Goal: Find specific page/section: Find specific page/section

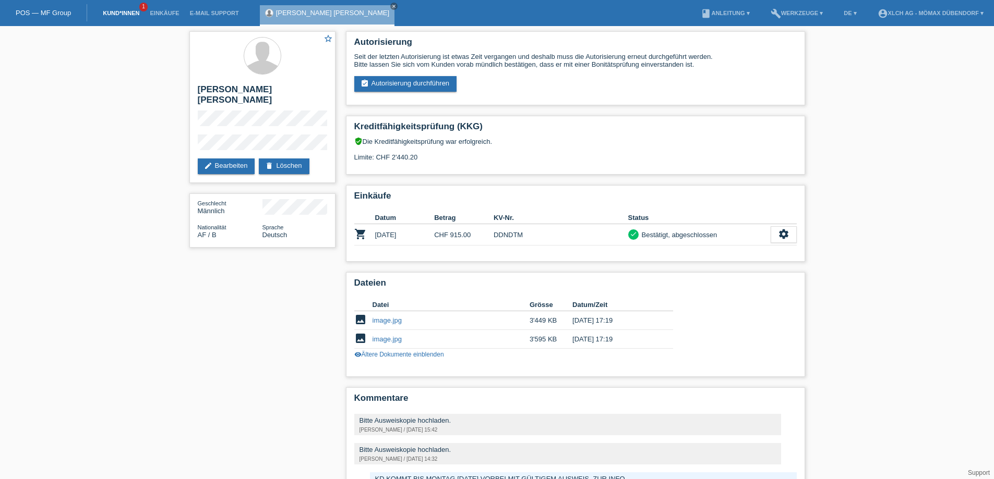
click at [124, 14] on link "Kund*innen" at bounding box center [121, 13] width 47 height 6
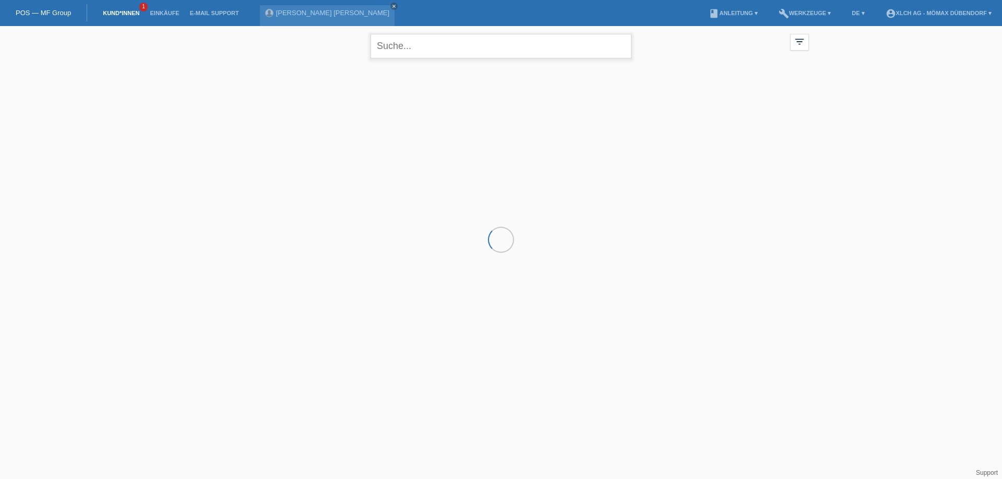
click at [431, 46] on input "text" at bounding box center [500, 46] width 261 height 25
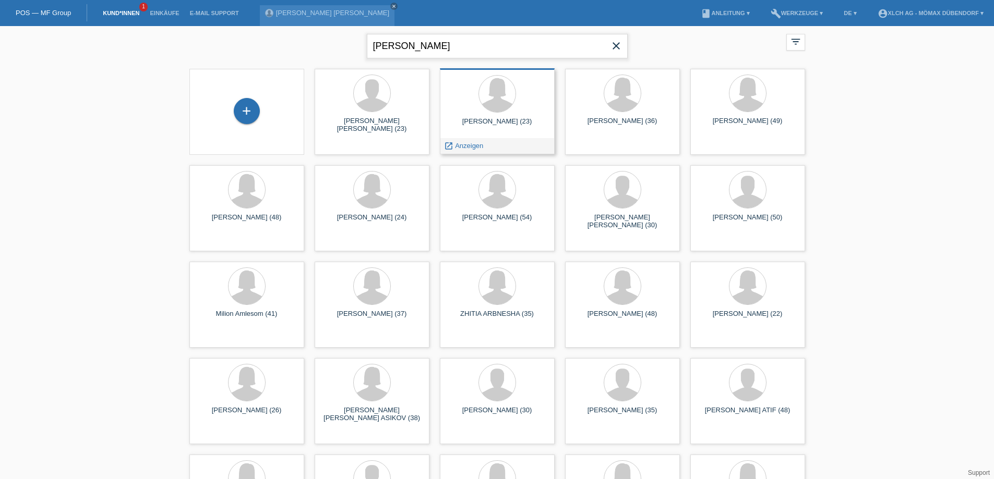
type input "[PERSON_NAME]"
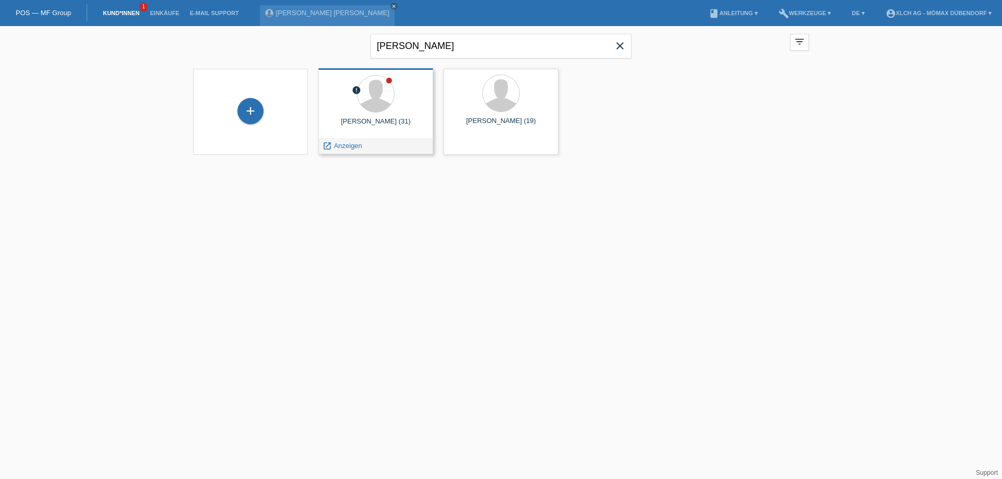
click at [401, 118] on div "[PERSON_NAME] (31)" at bounding box center [376, 125] width 98 height 17
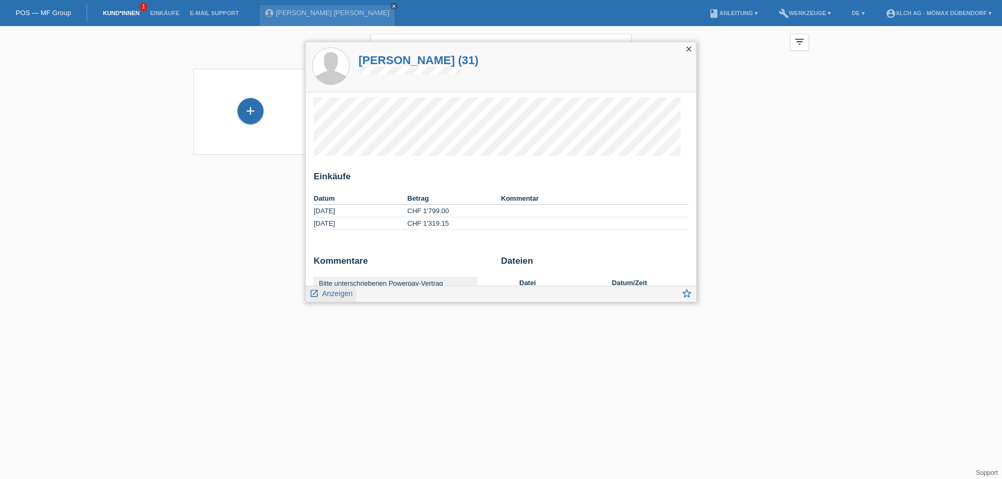
click at [341, 291] on span "Anzeigen" at bounding box center [337, 294] width 30 height 8
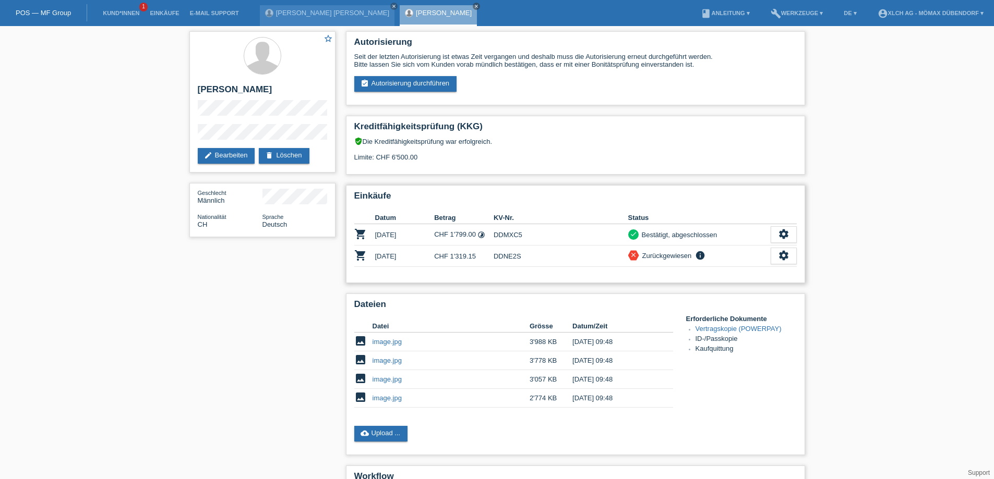
click at [685, 254] on div "Zurückgewiesen" at bounding box center [665, 255] width 53 height 11
click at [700, 256] on icon "info" at bounding box center [700, 255] width 13 height 10
click at [633, 253] on icon "close" at bounding box center [633, 254] width 7 height 7
click at [746, 325] on link "Vertragskopie (POWERPAY)" at bounding box center [738, 329] width 86 height 8
